Goal: Task Accomplishment & Management: Manage account settings

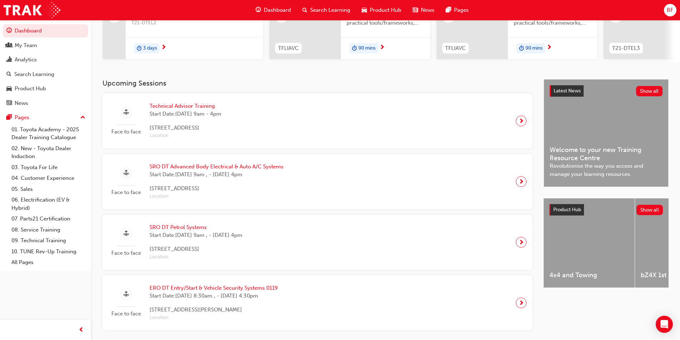
scroll to position [107, 0]
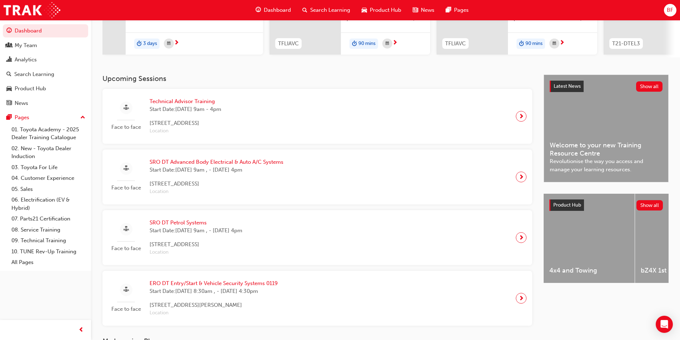
click at [182, 164] on span "SRO DT Advanced Body Electrical & Auto A/C Systems" at bounding box center [216, 162] width 134 height 8
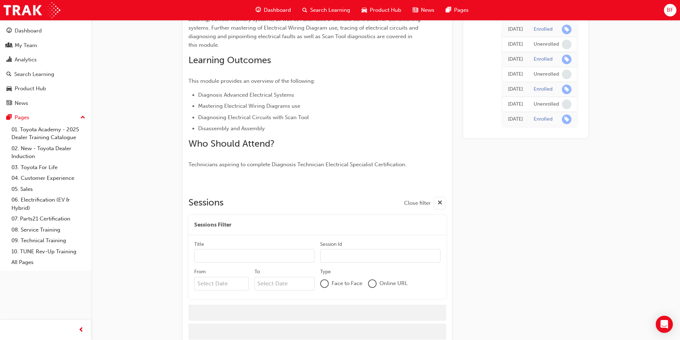
scroll to position [527, 0]
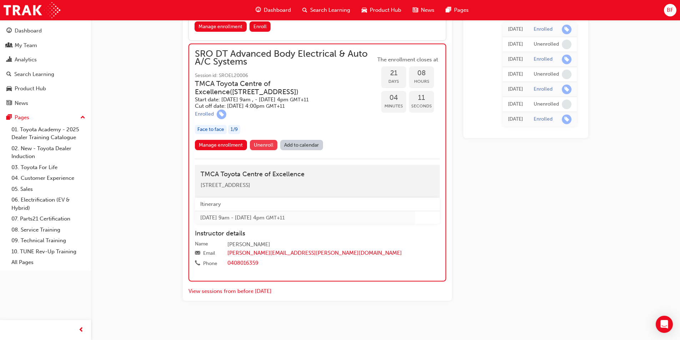
click at [266, 144] on span "Unenroll" at bounding box center [264, 145] width 20 height 6
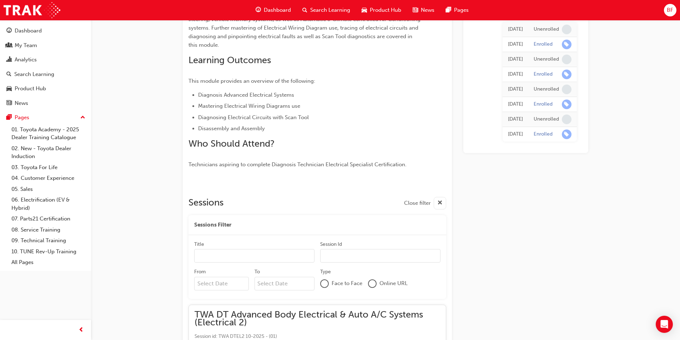
scroll to position [516, 0]
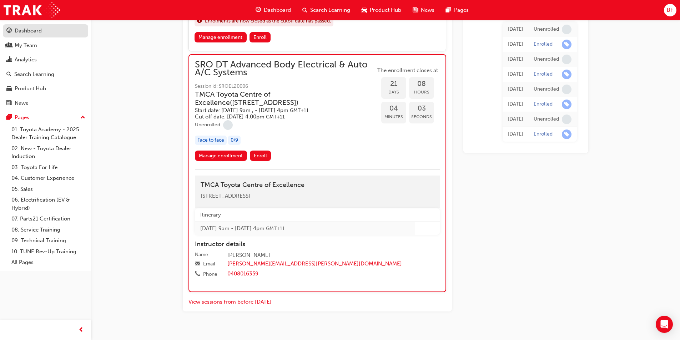
click at [32, 32] on div "Dashboard" at bounding box center [28, 31] width 27 height 8
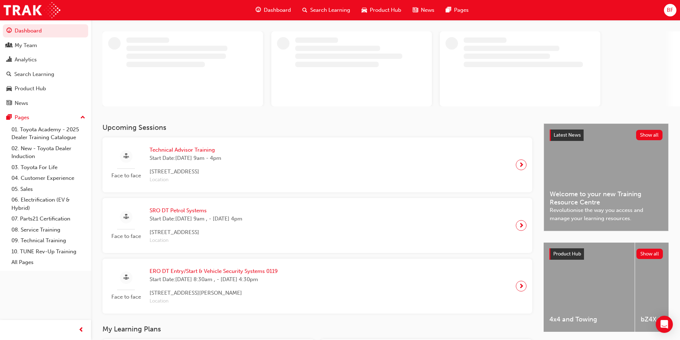
scroll to position [143, 0]
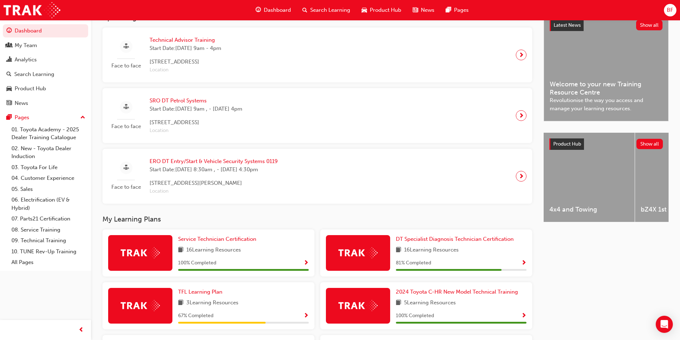
click at [192, 162] on span "ERO DT Entry/Start & Vehicle Security Systems 0119" at bounding box center [213, 161] width 128 height 8
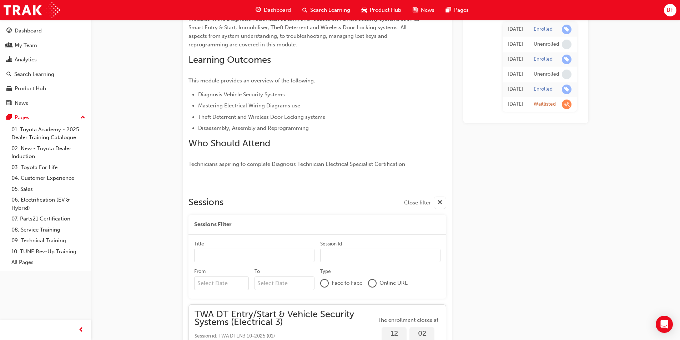
scroll to position [785, 0]
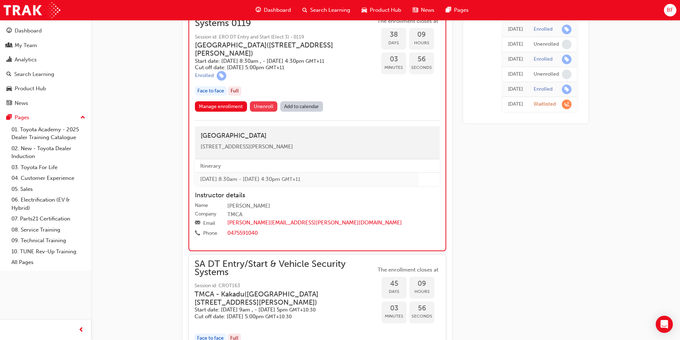
click at [261, 110] on span "Unenroll" at bounding box center [264, 106] width 20 height 6
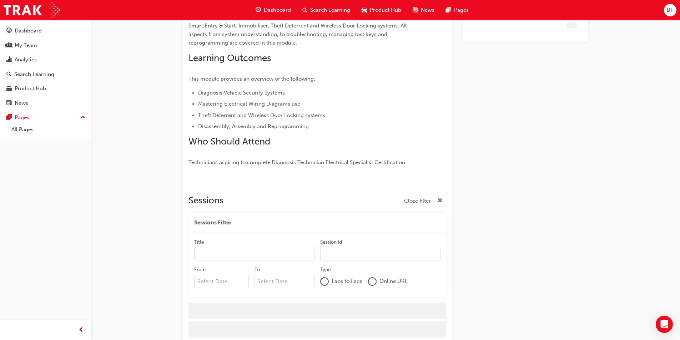
scroll to position [784, 0]
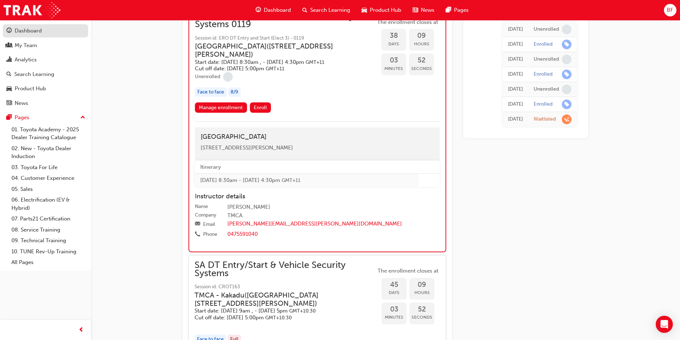
click at [31, 28] on div "Dashboard" at bounding box center [28, 31] width 27 height 8
